Goal: Transaction & Acquisition: Purchase product/service

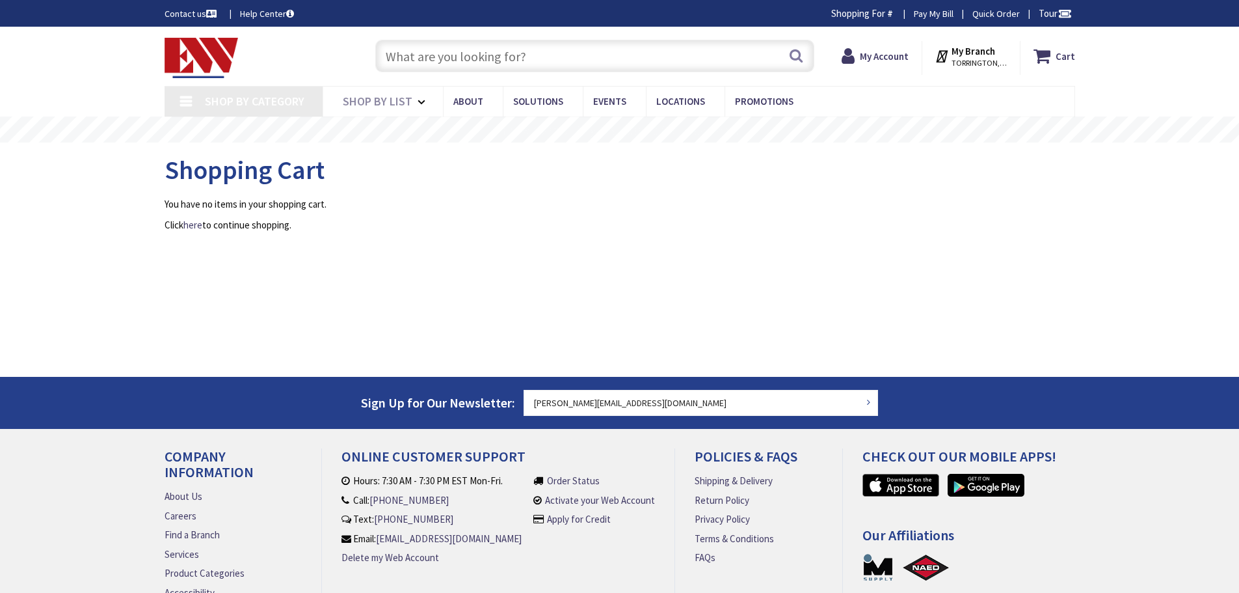
click at [412, 60] on input "text" at bounding box center [594, 56] width 439 height 33
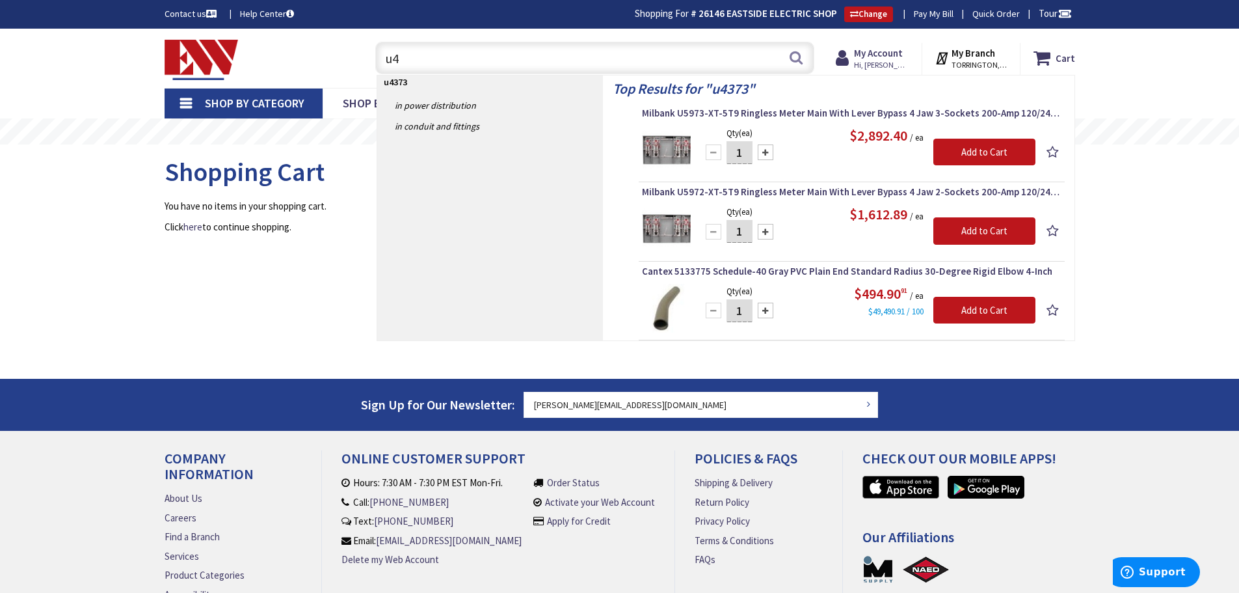
type input "u"
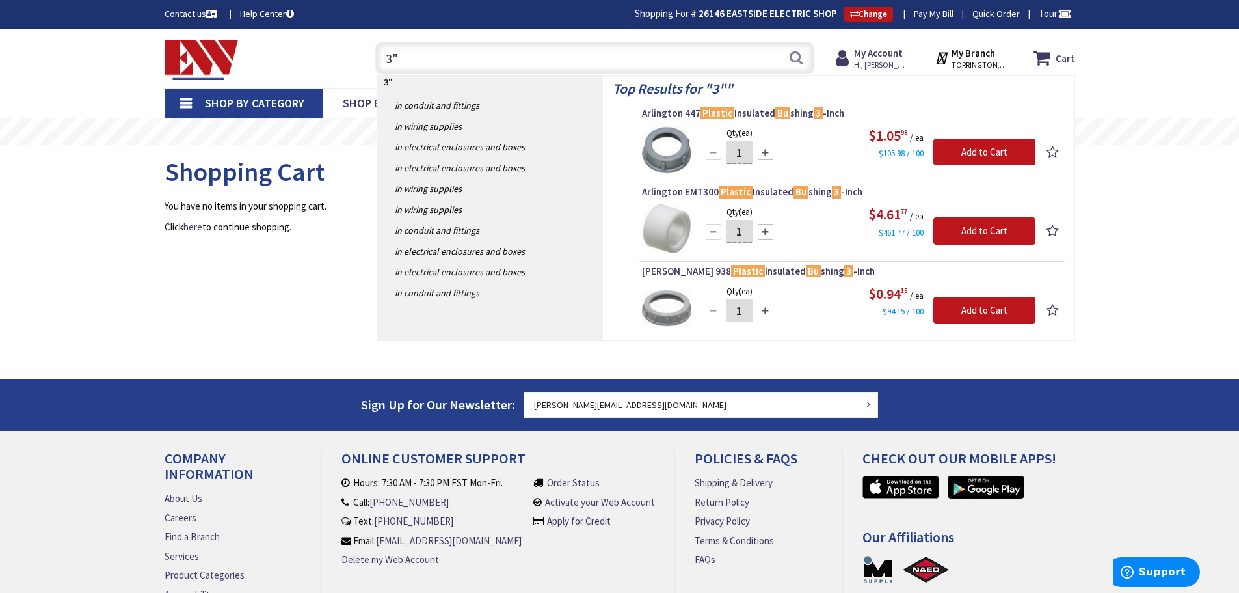
type input "3"
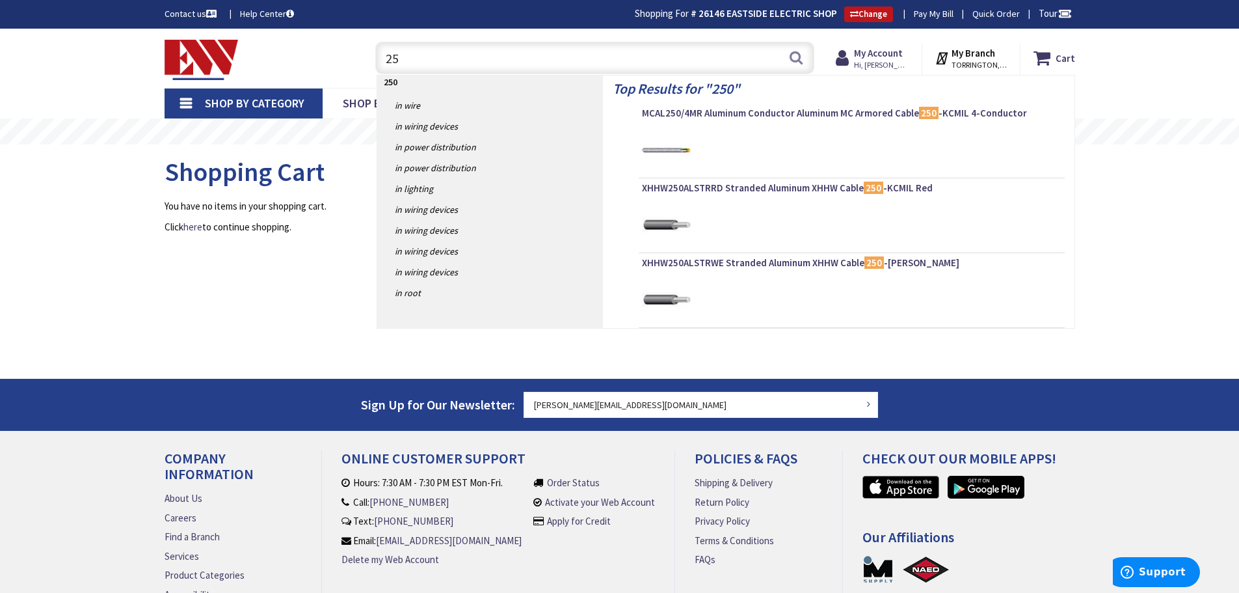
type input "2"
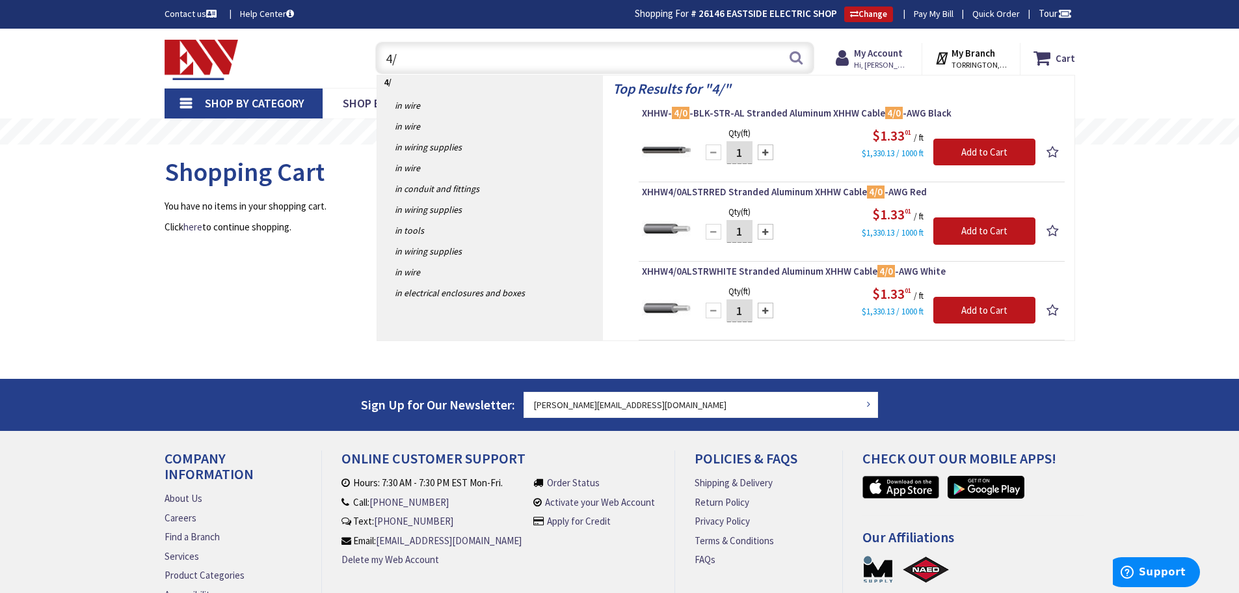
type input "4"
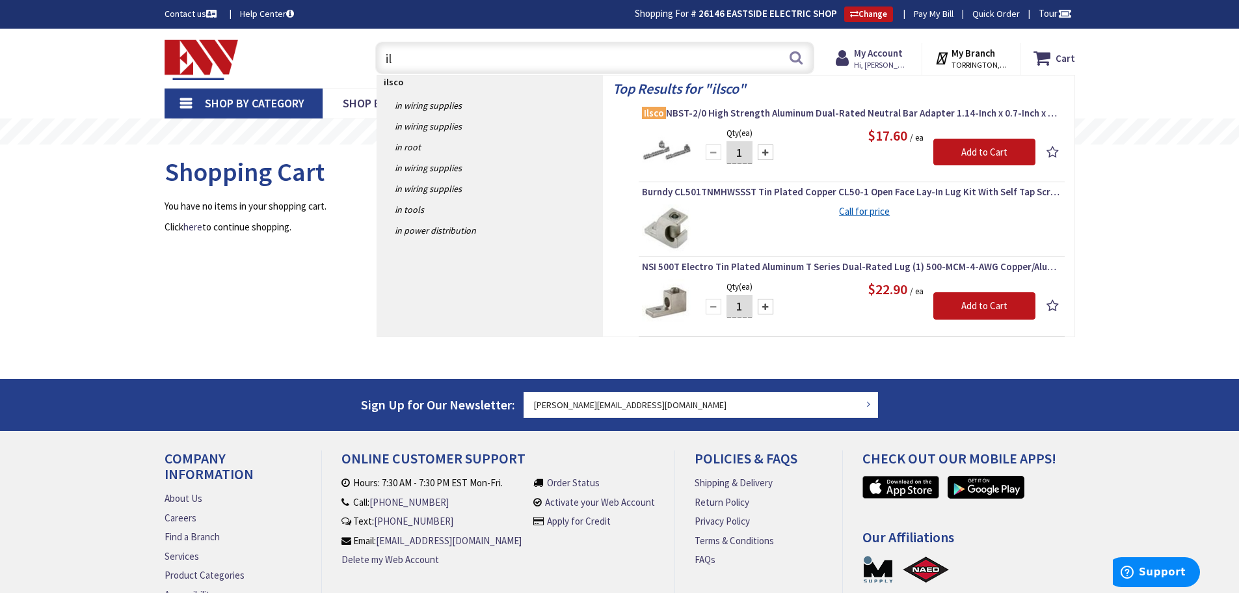
type input "i"
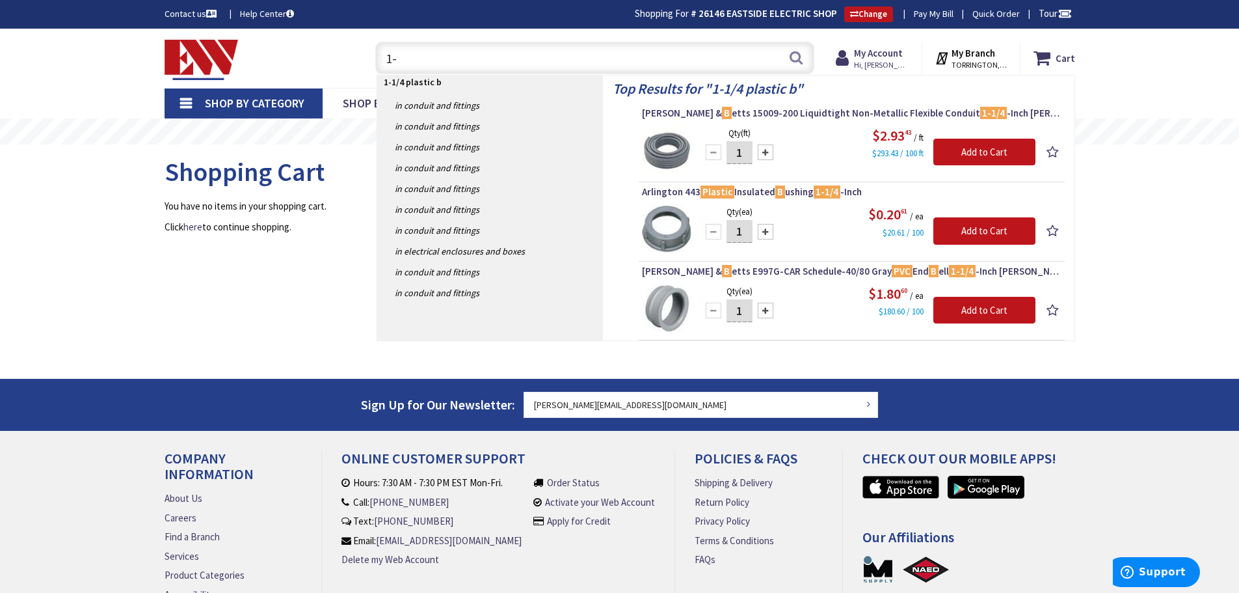
type input "1"
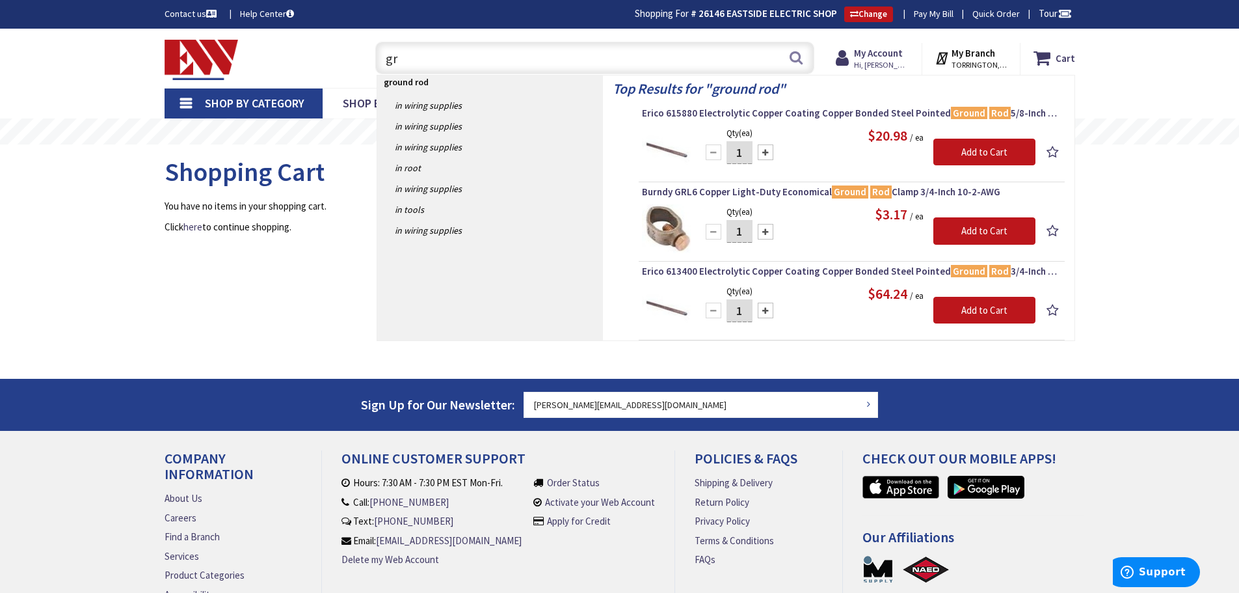
type input "g"
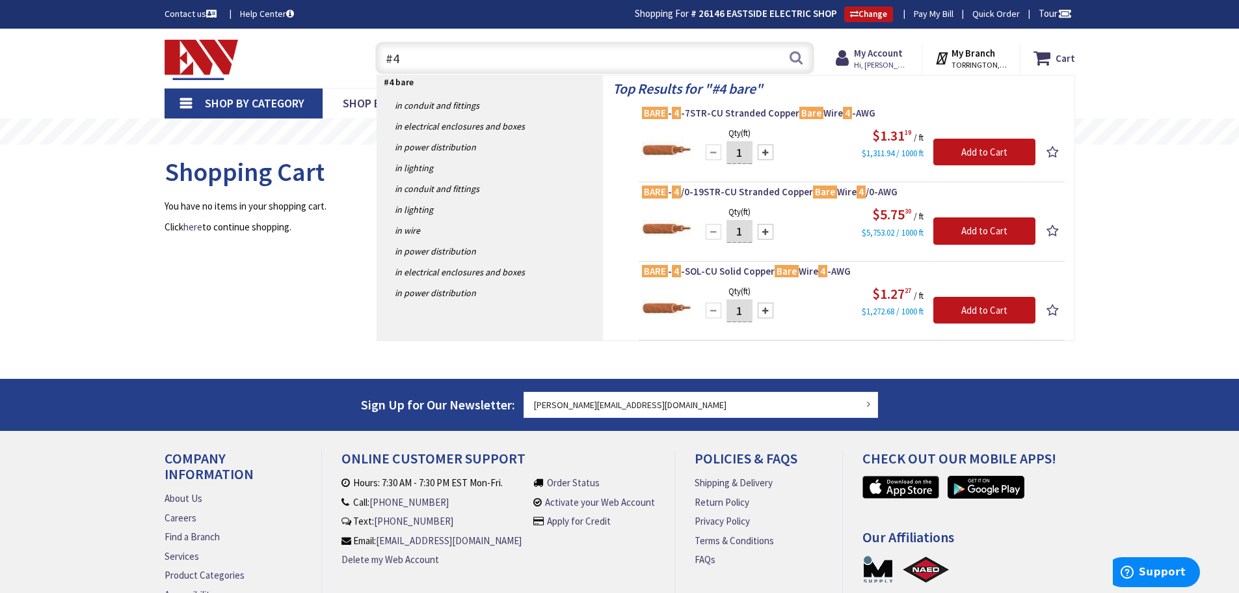
type input "#"
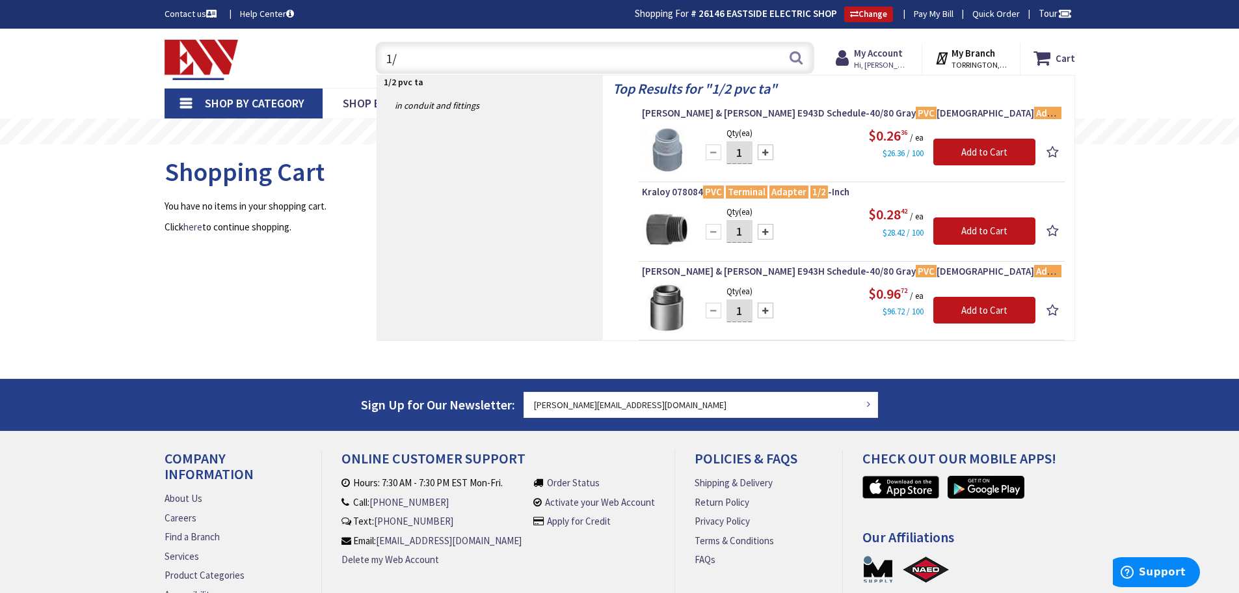
type input "1"
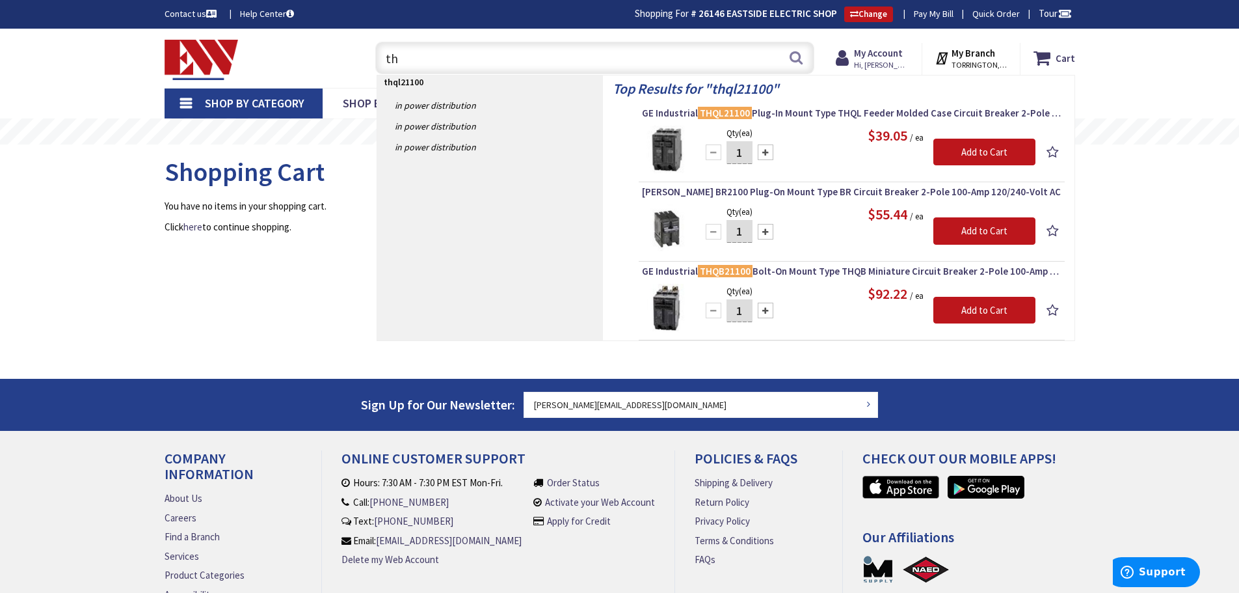
type input "t"
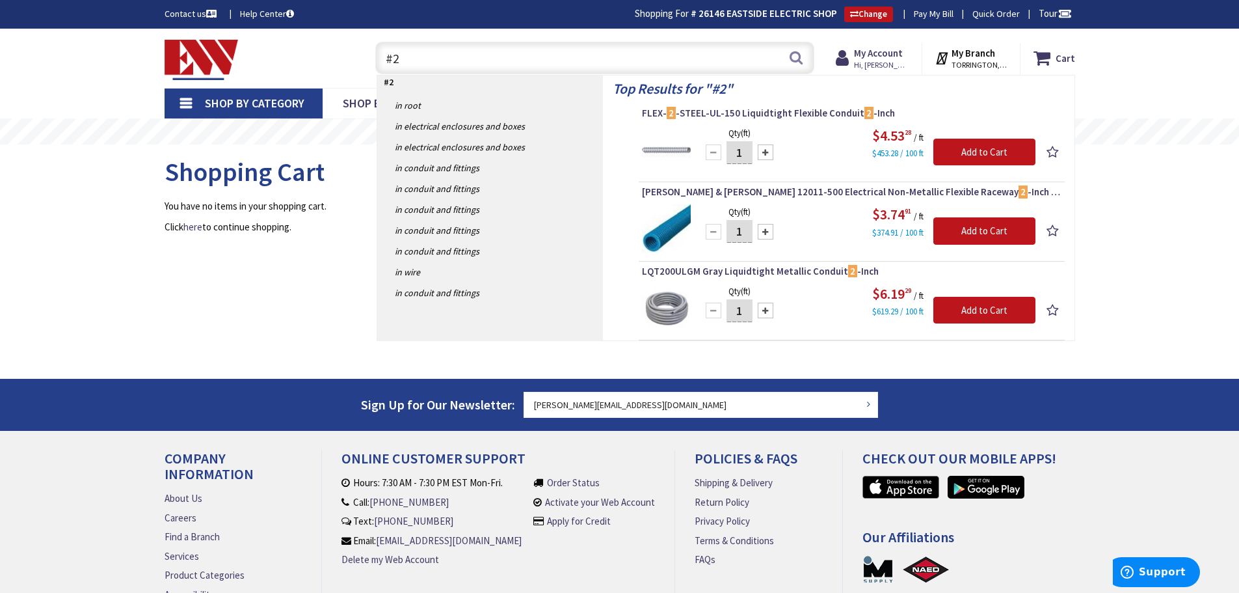
type input "#"
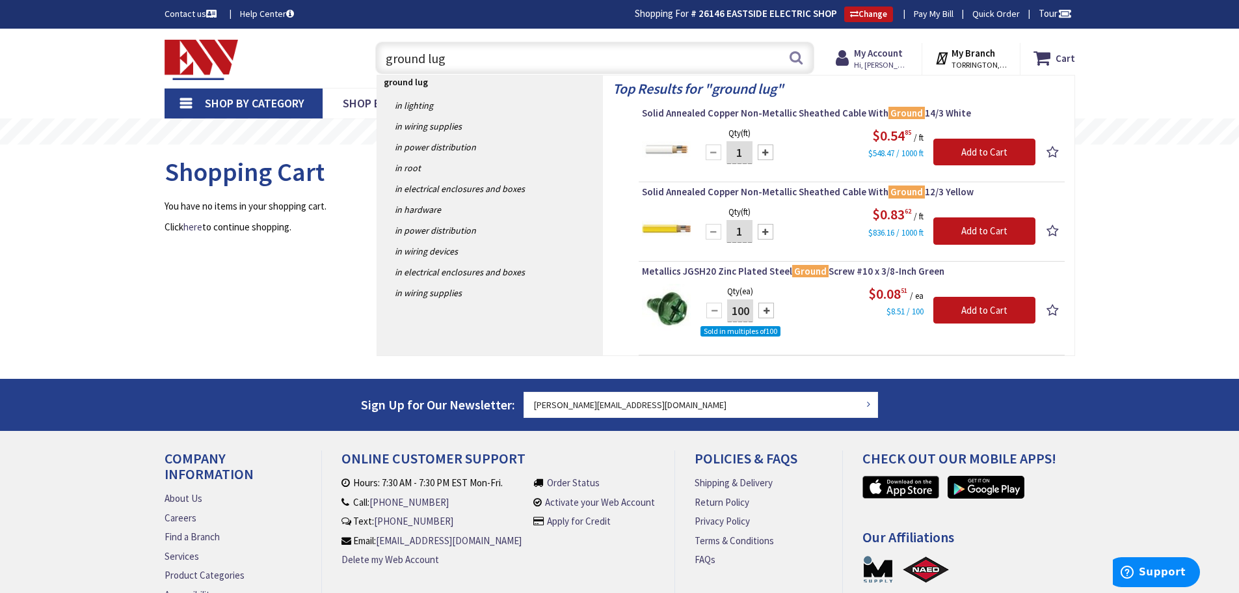
type input "ground lugs"
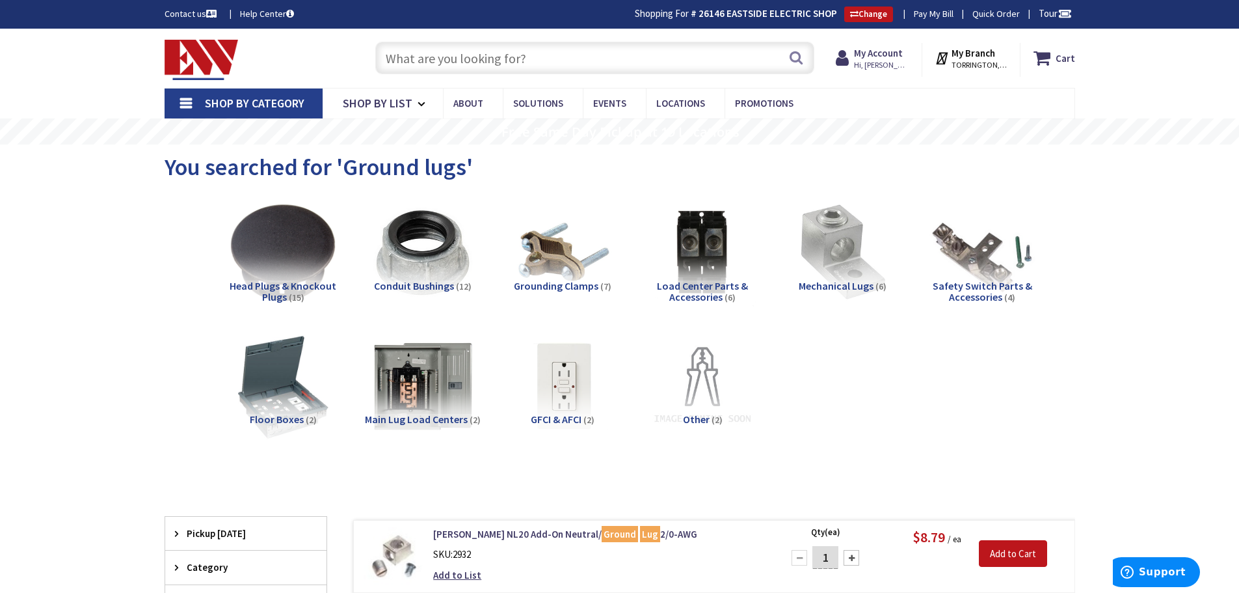
click at [466, 55] on input "text" at bounding box center [594, 58] width 439 height 33
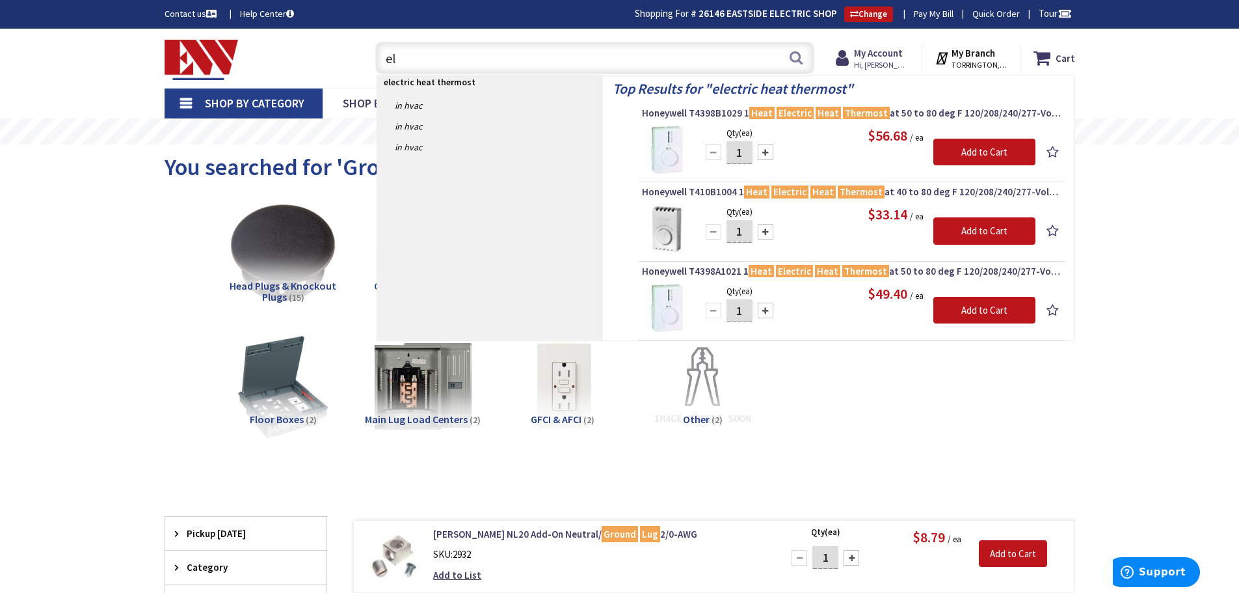
type input "e"
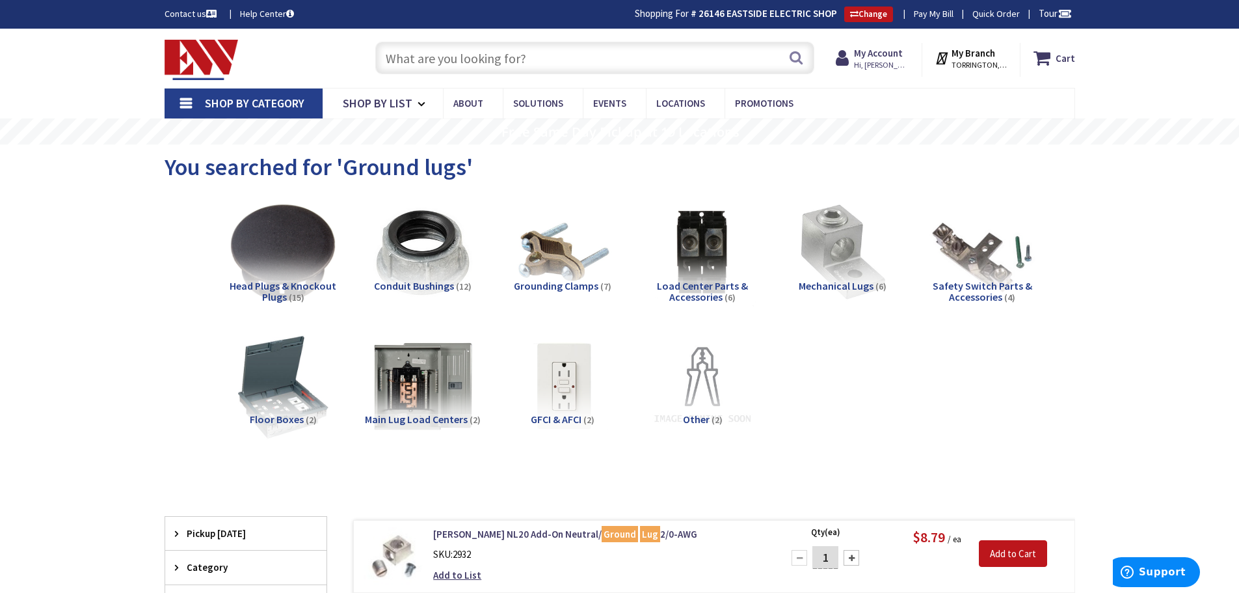
click at [550, 282] on span "Grounding Clamps" at bounding box center [556, 285] width 85 height 13
